Goal: Check status: Check status

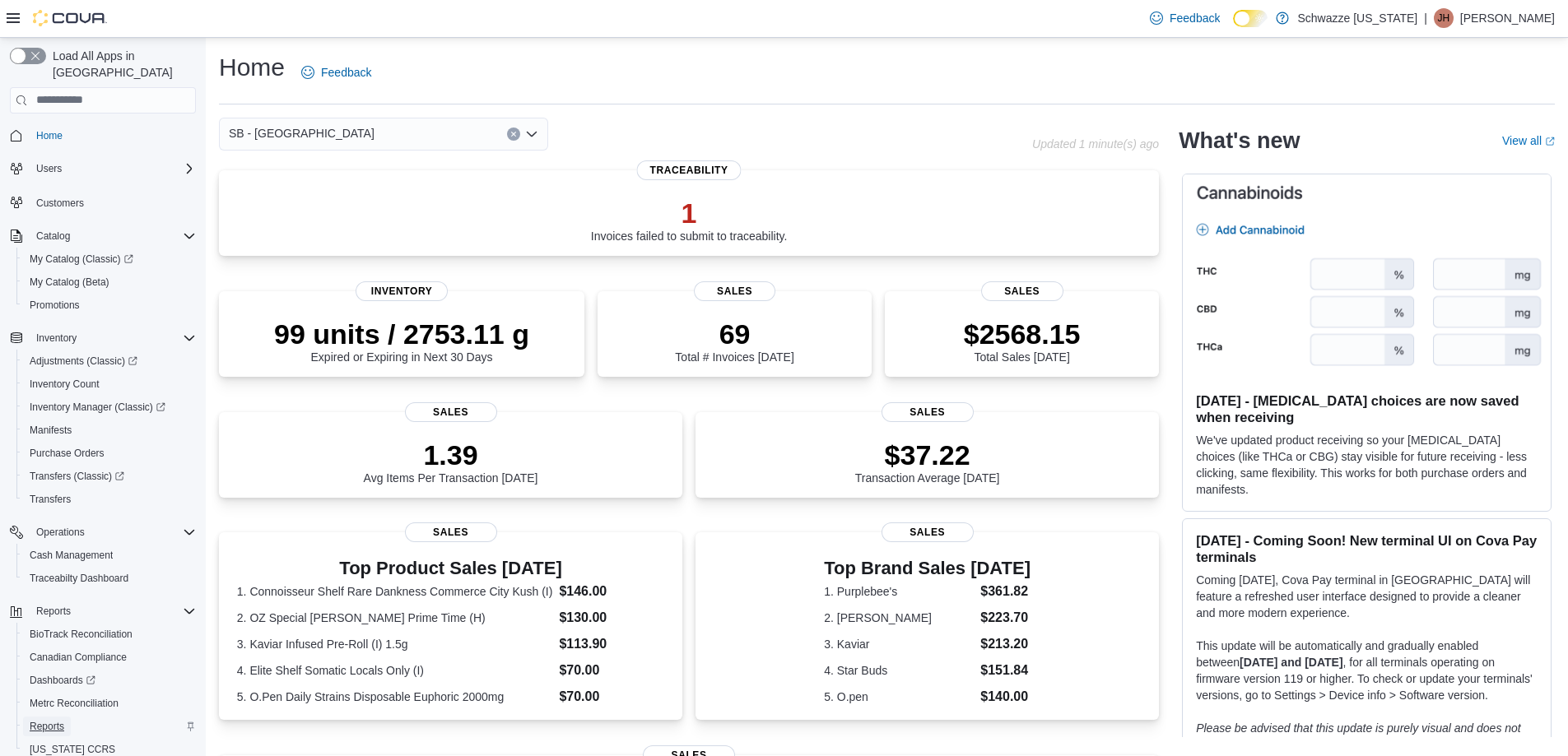
click at [48, 720] on span "Reports" at bounding box center [47, 726] width 35 height 13
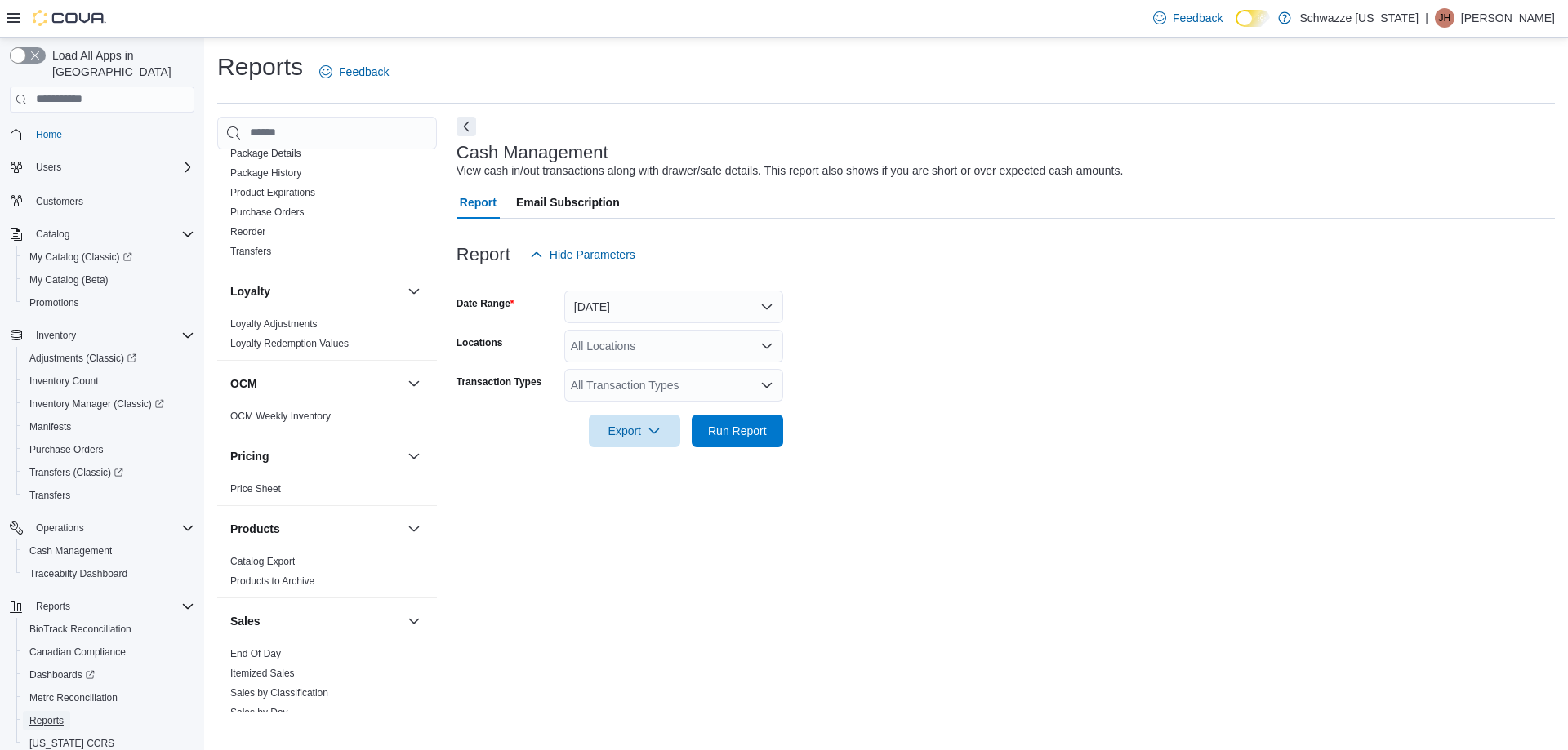
scroll to position [571, 0]
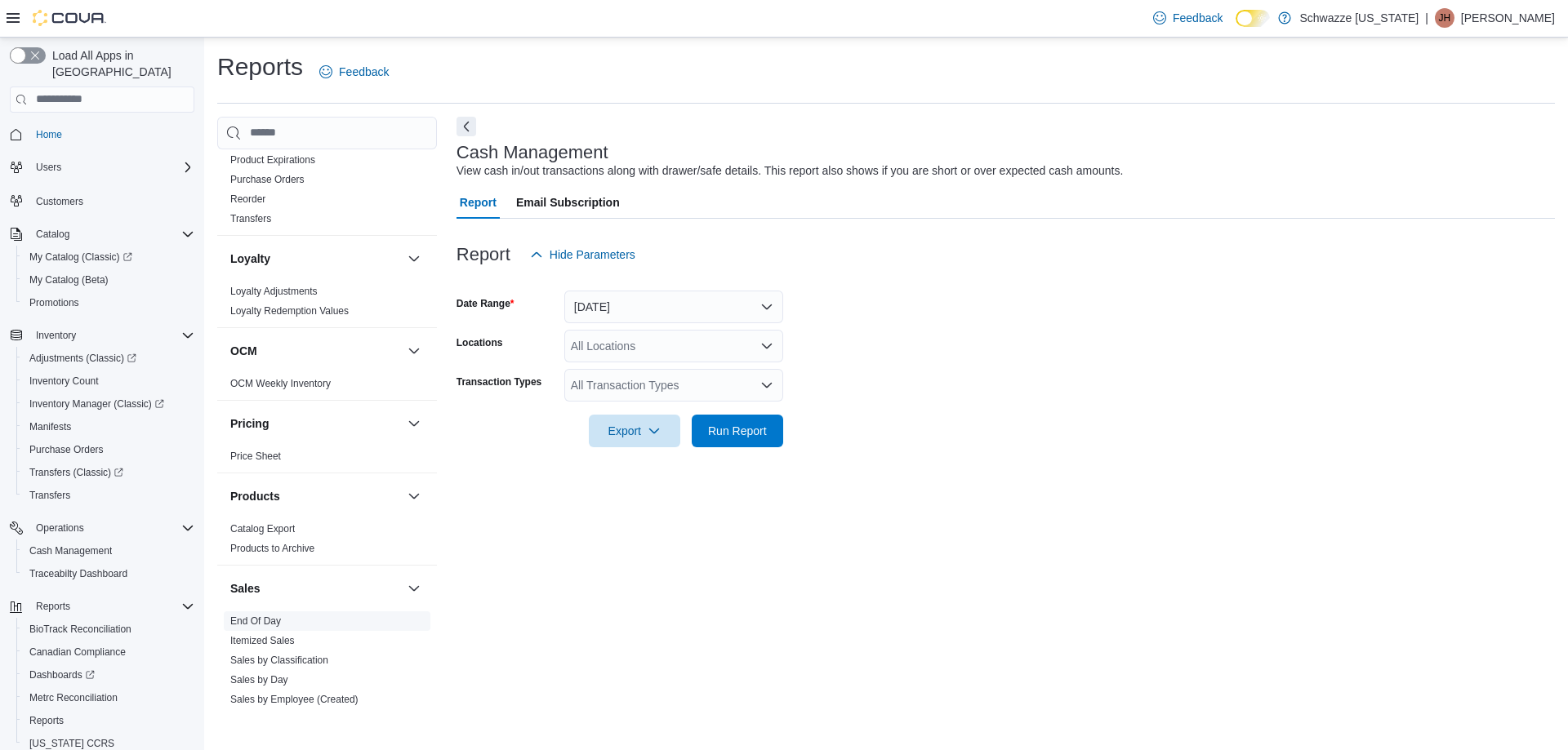
click at [243, 622] on link "End Of Day" at bounding box center [255, 621] width 51 height 12
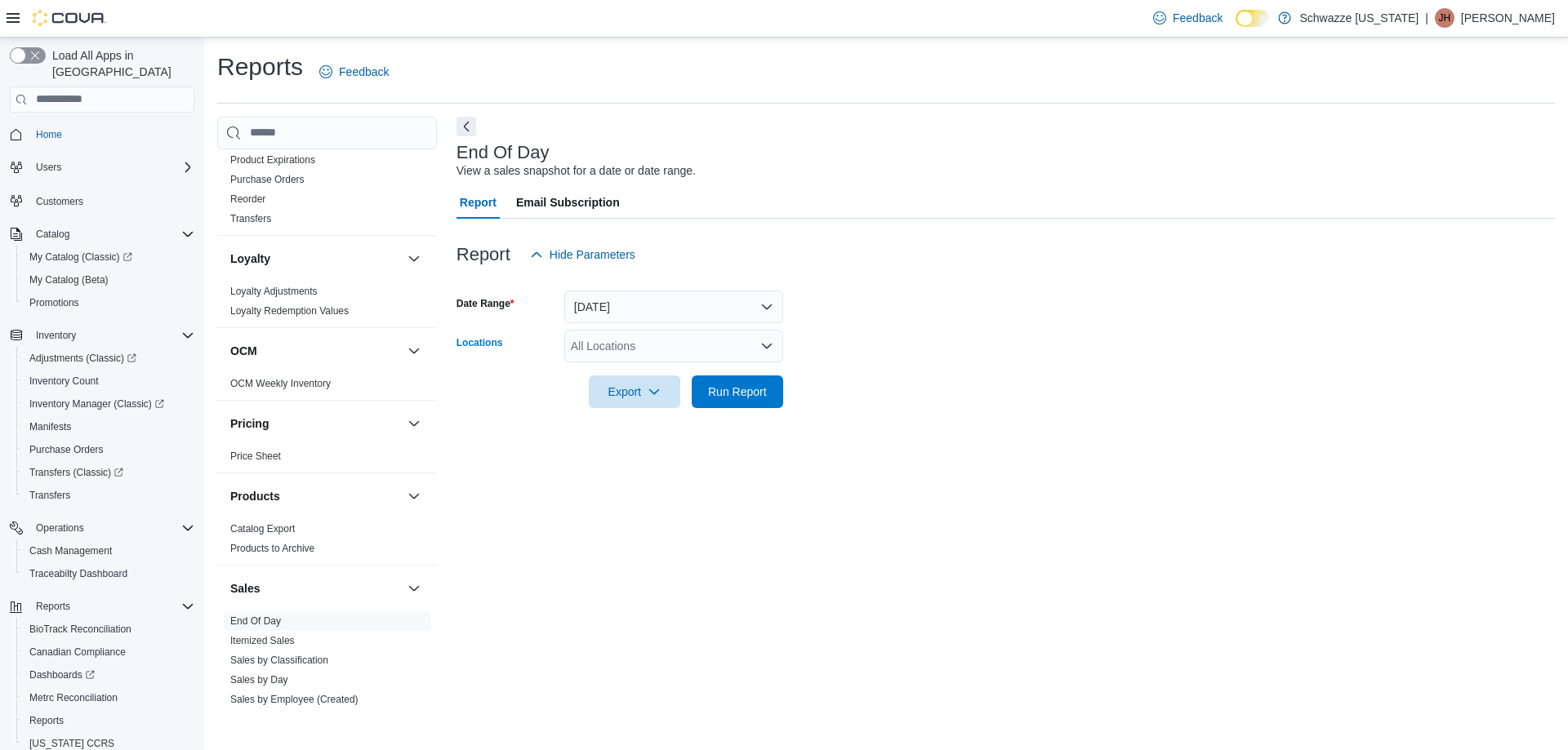
click at [772, 345] on icon "Open list of options" at bounding box center [766, 346] width 13 height 13
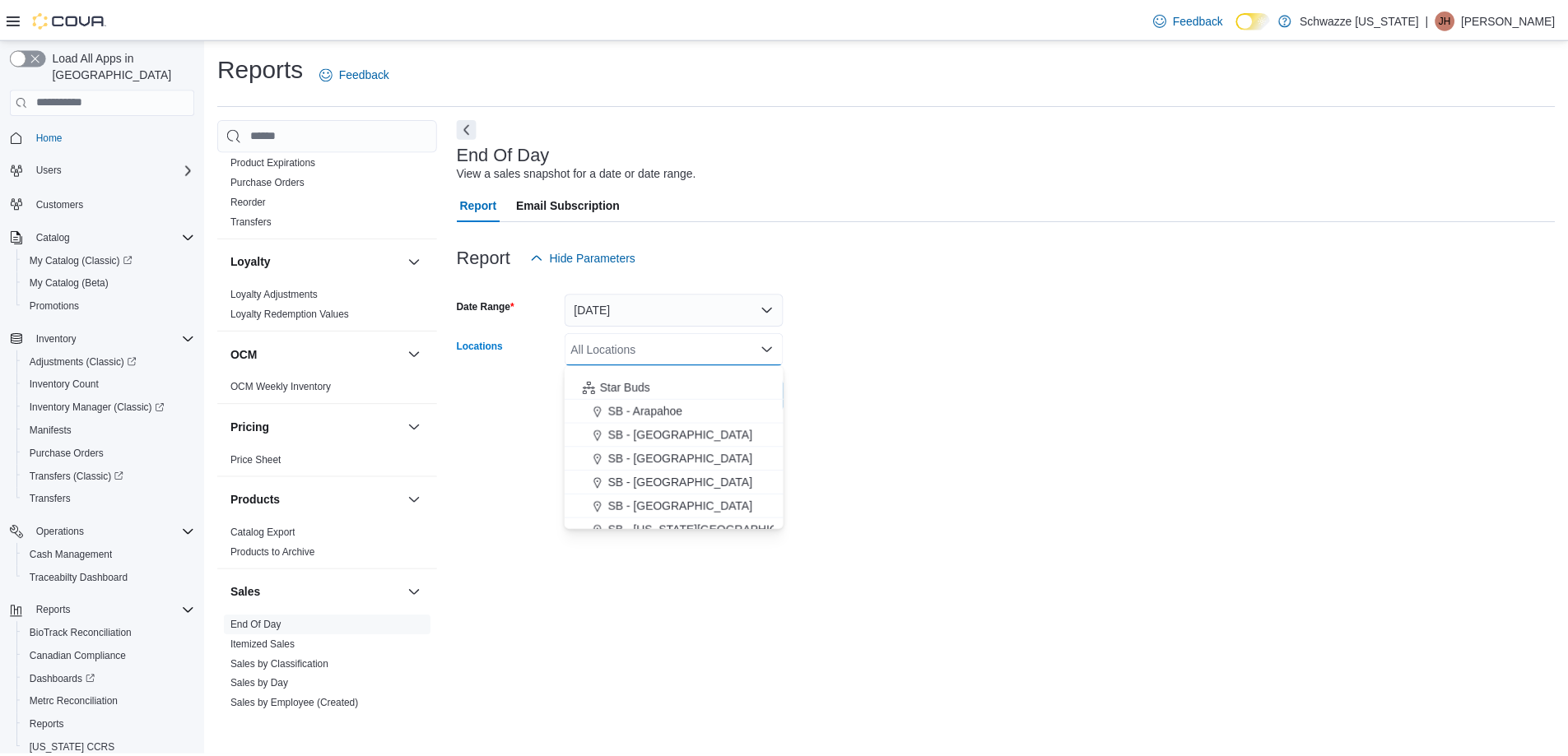
scroll to position [247, 0]
click at [706, 510] on span "SB - Commerce City" at bounding box center [685, 511] width 145 height 16
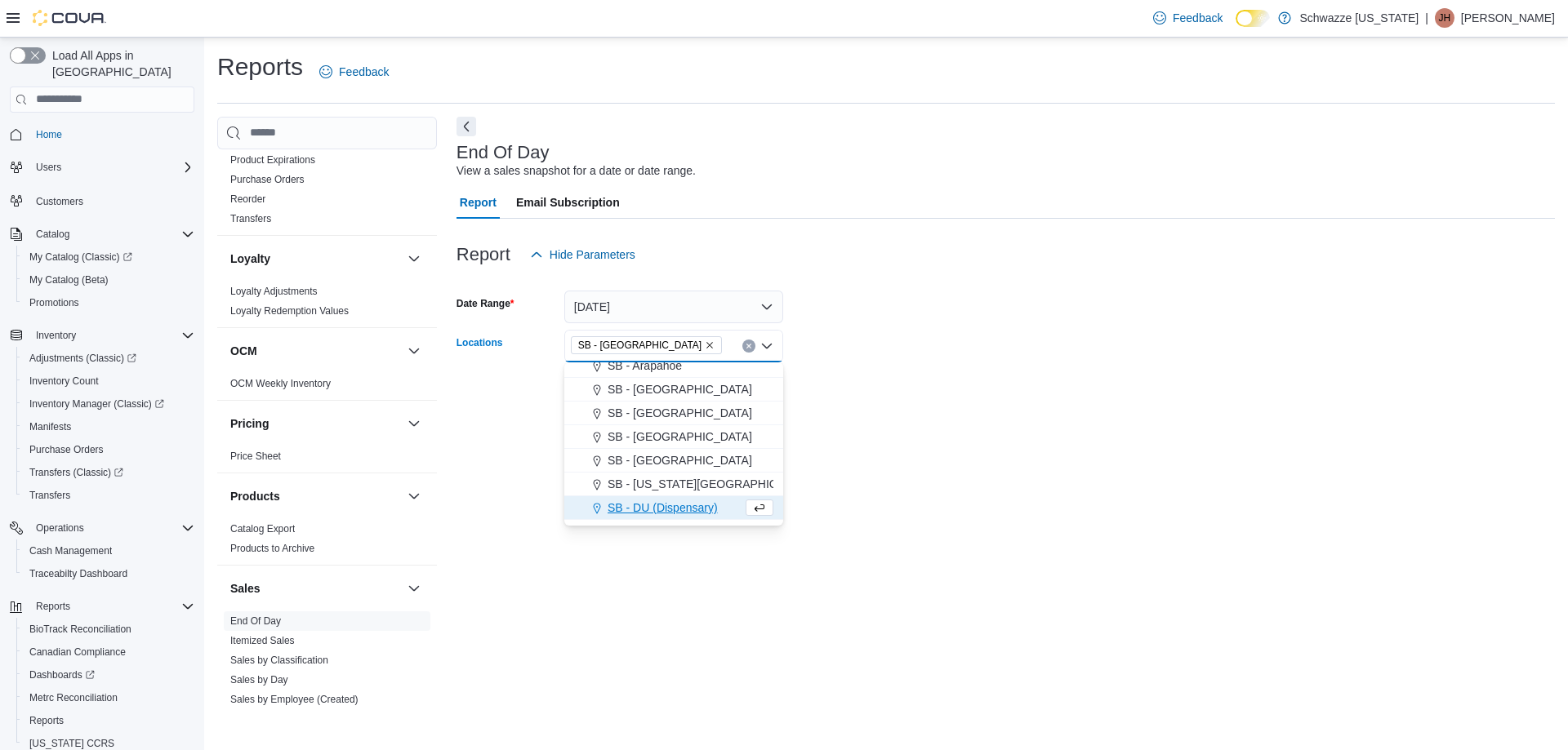
click at [837, 399] on form "Date Range Today Locations SB - Commerce City Combo box. Selected. SB - Commerc…" at bounding box center [1006, 340] width 1098 height 137
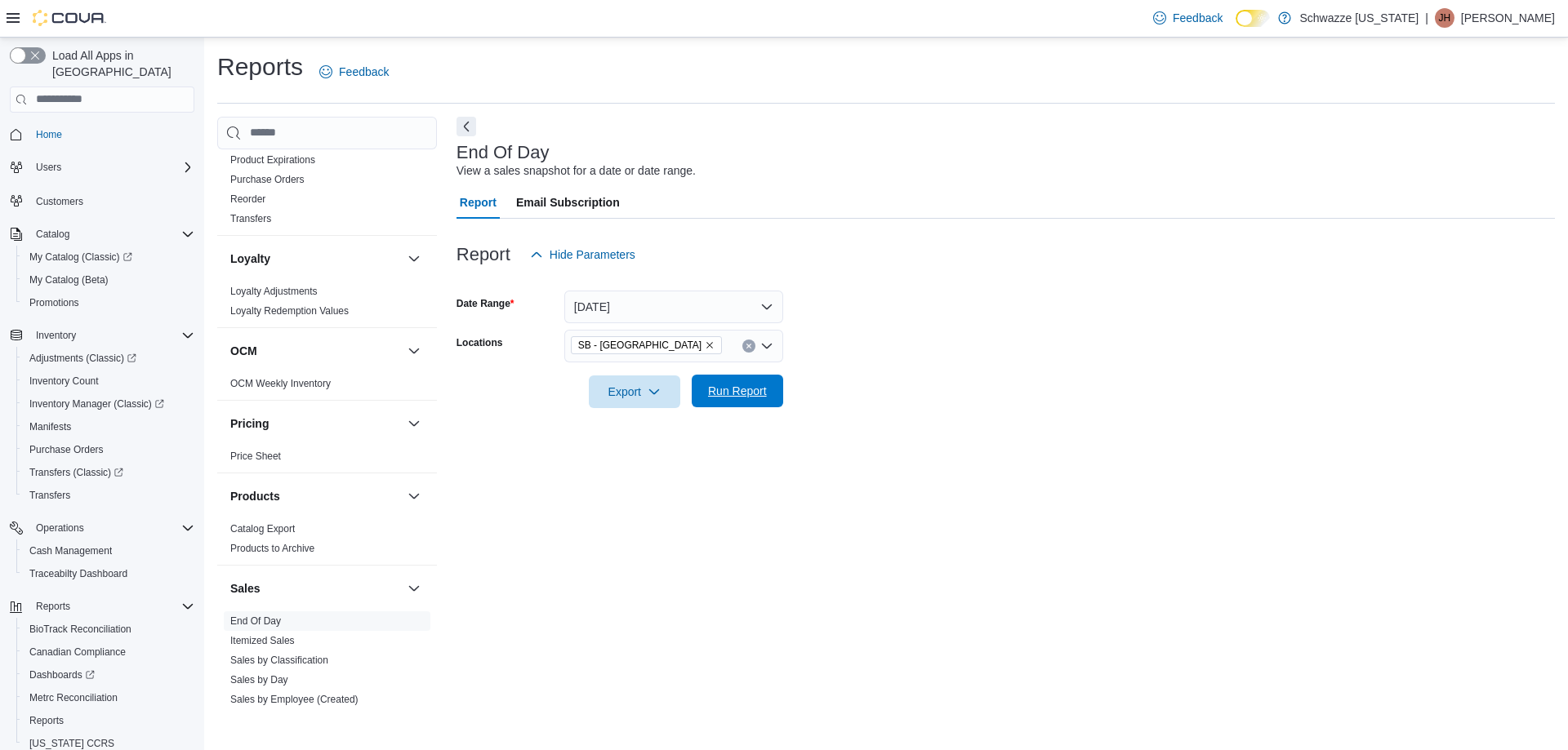
click at [731, 388] on span "Run Report" at bounding box center [737, 391] width 59 height 16
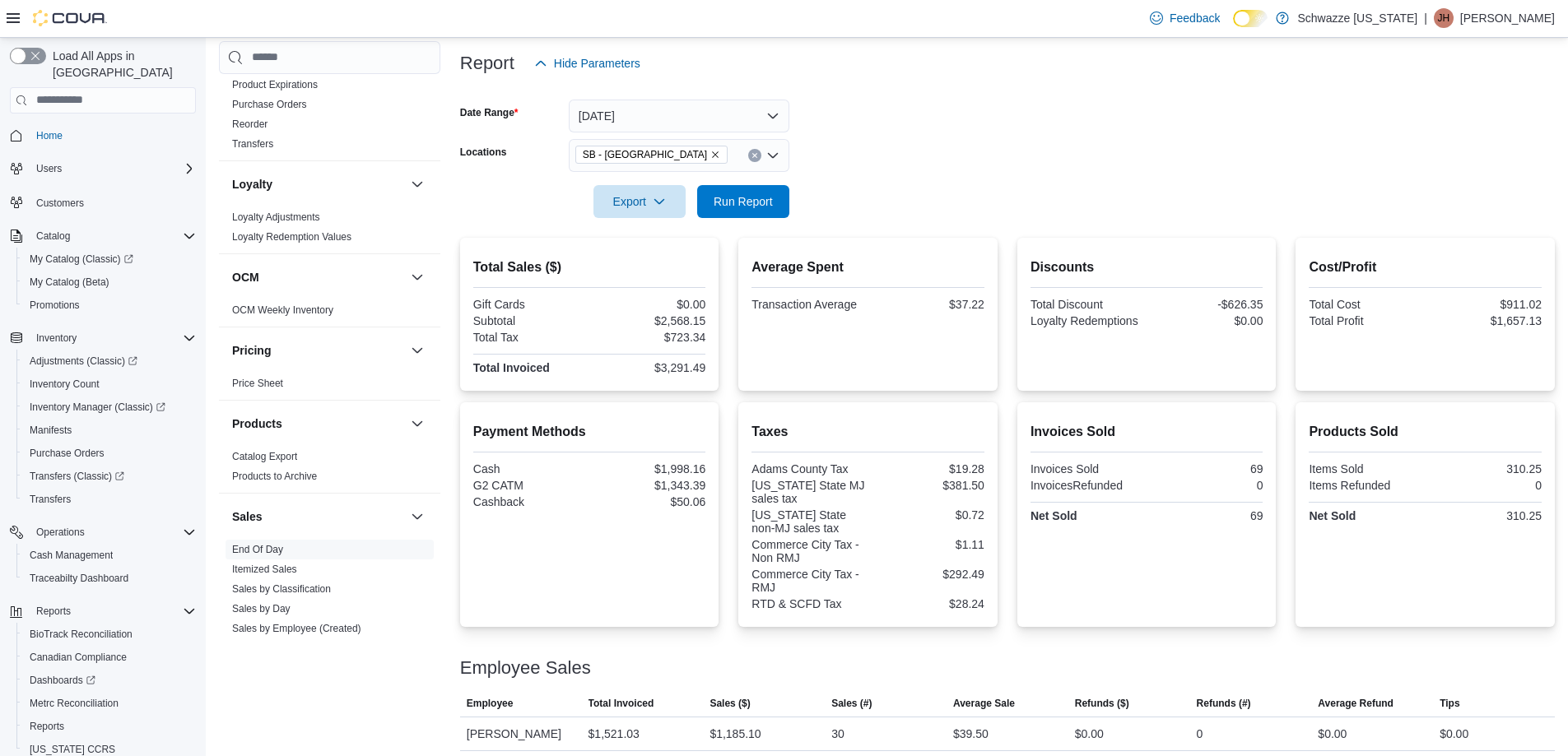
scroll to position [269, 0]
